Goal: Find specific page/section: Find specific page/section

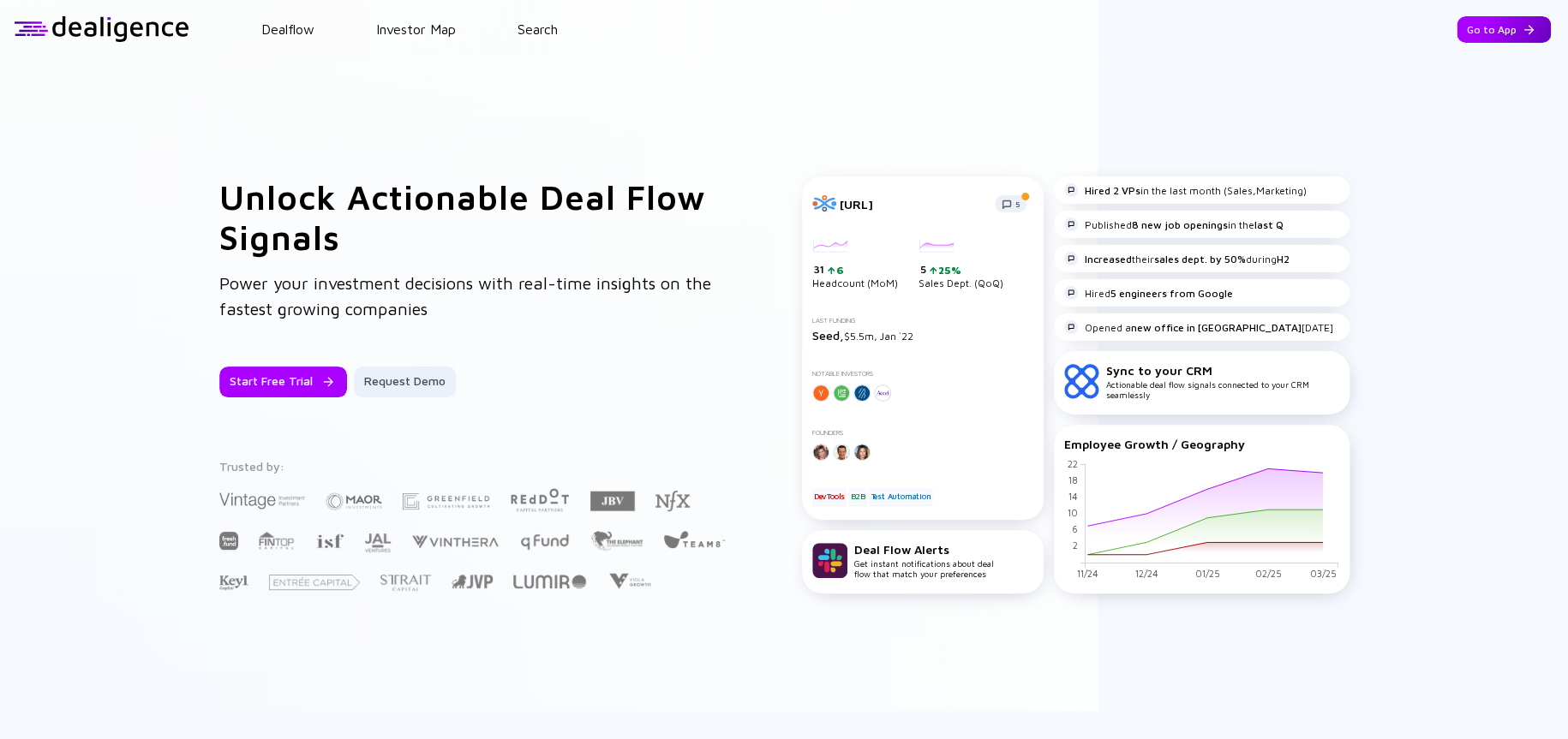
click at [948, 29] on div "Go to App" at bounding box center [1504, 30] width 94 height 27
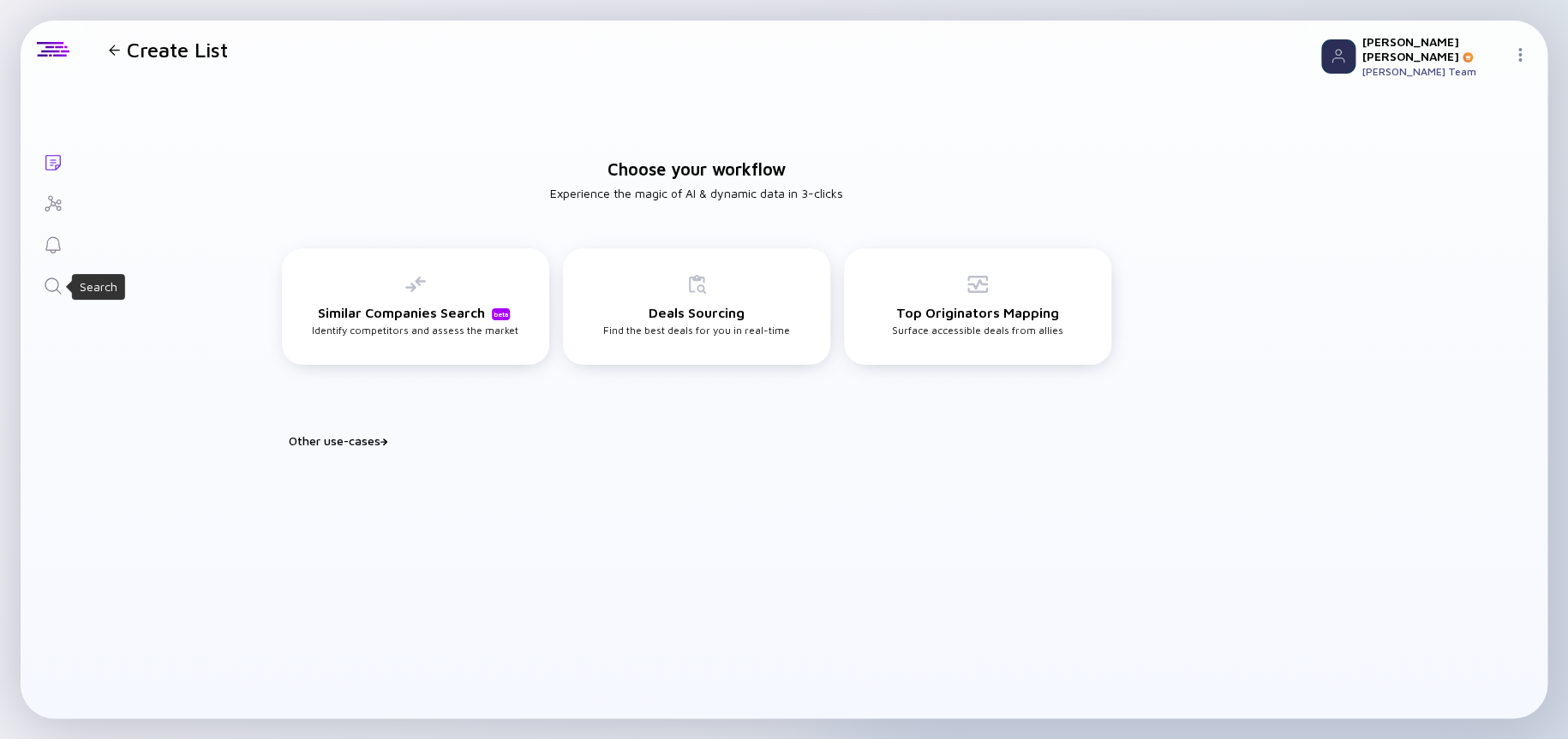
click at [56, 284] on icon "Search" at bounding box center [53, 286] width 20 height 20
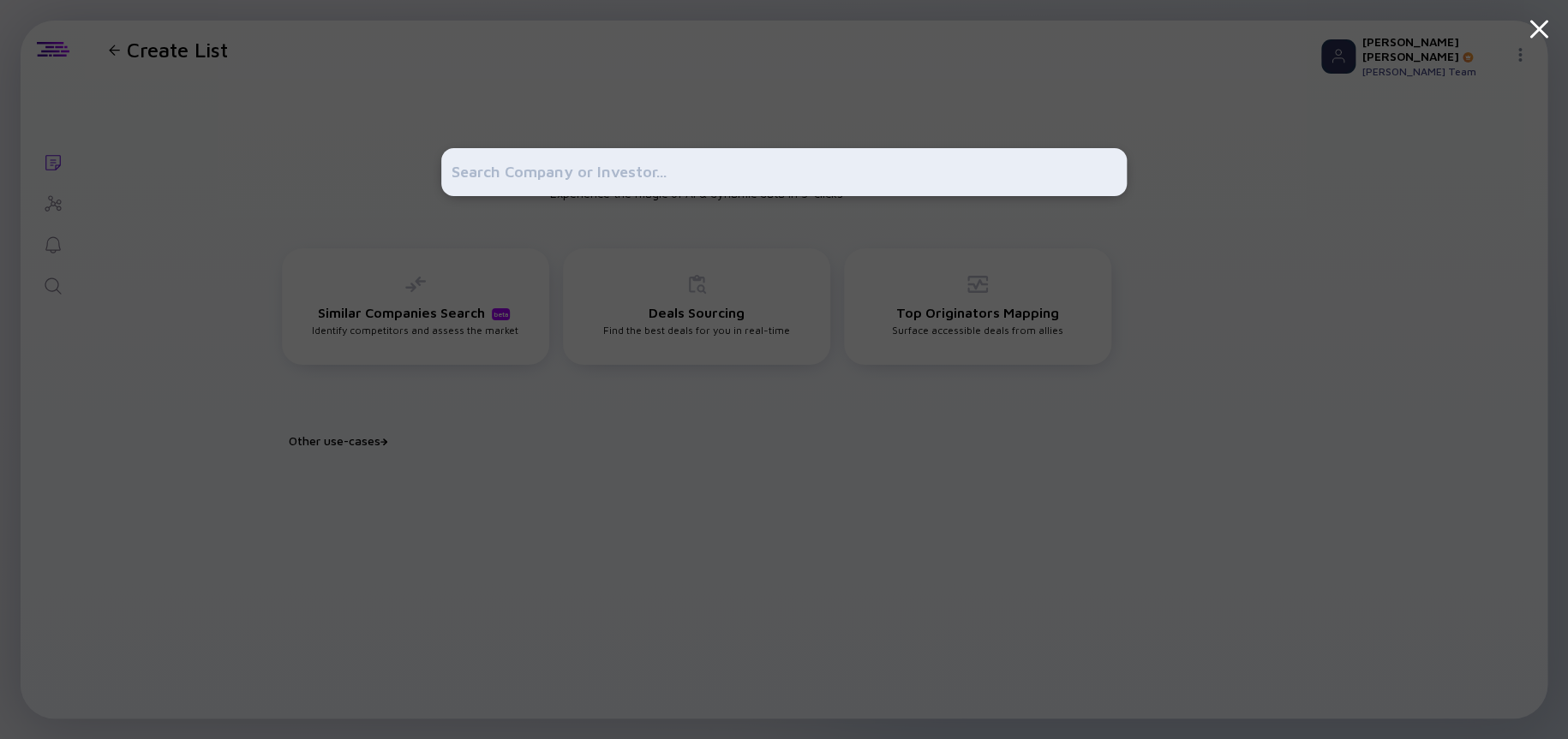
click at [594, 172] on input "text" at bounding box center [784, 172] width 665 height 31
type input "Productplan"
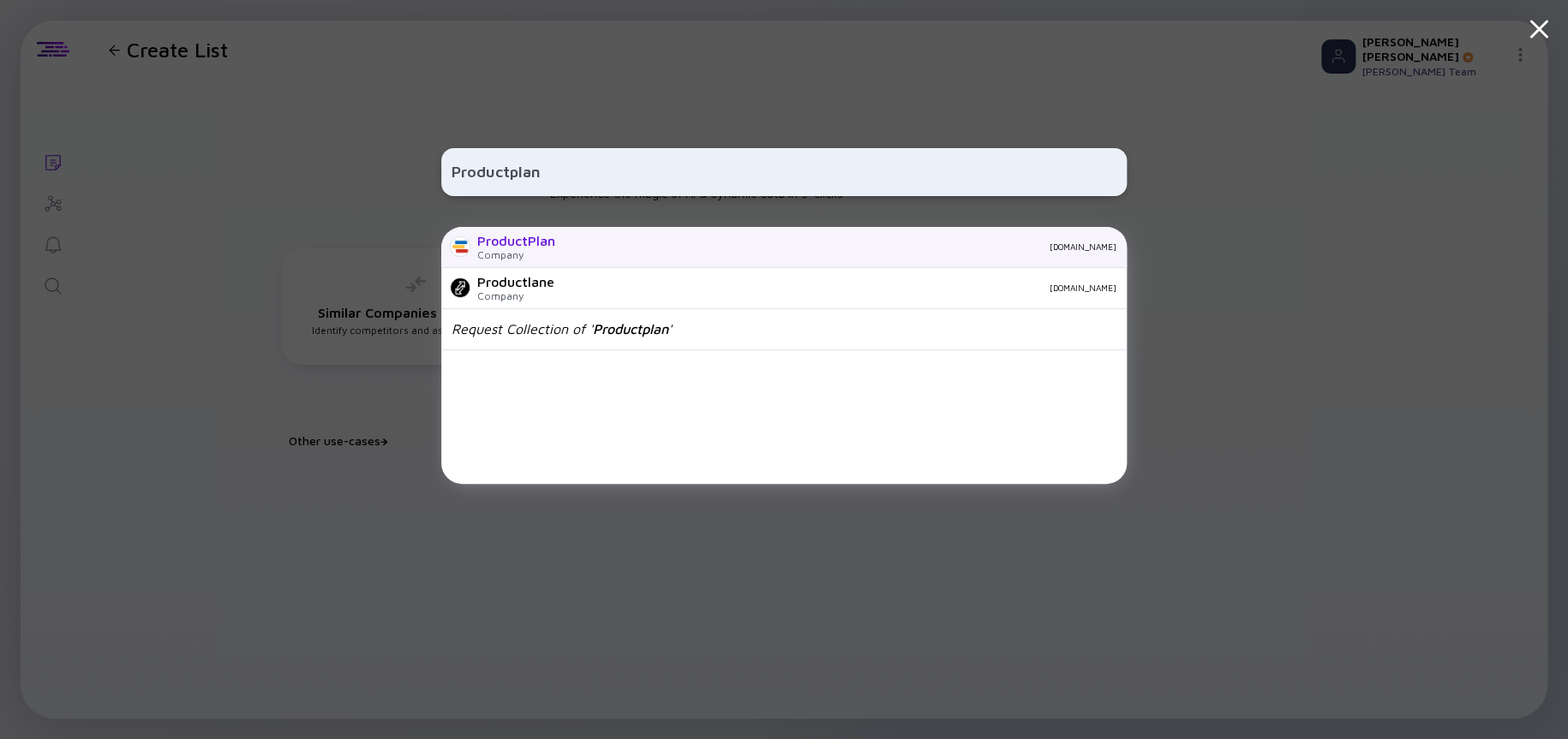
click at [540, 234] on div "ProductPlan" at bounding box center [516, 240] width 78 height 16
